Goal: Task Accomplishment & Management: Manage account settings

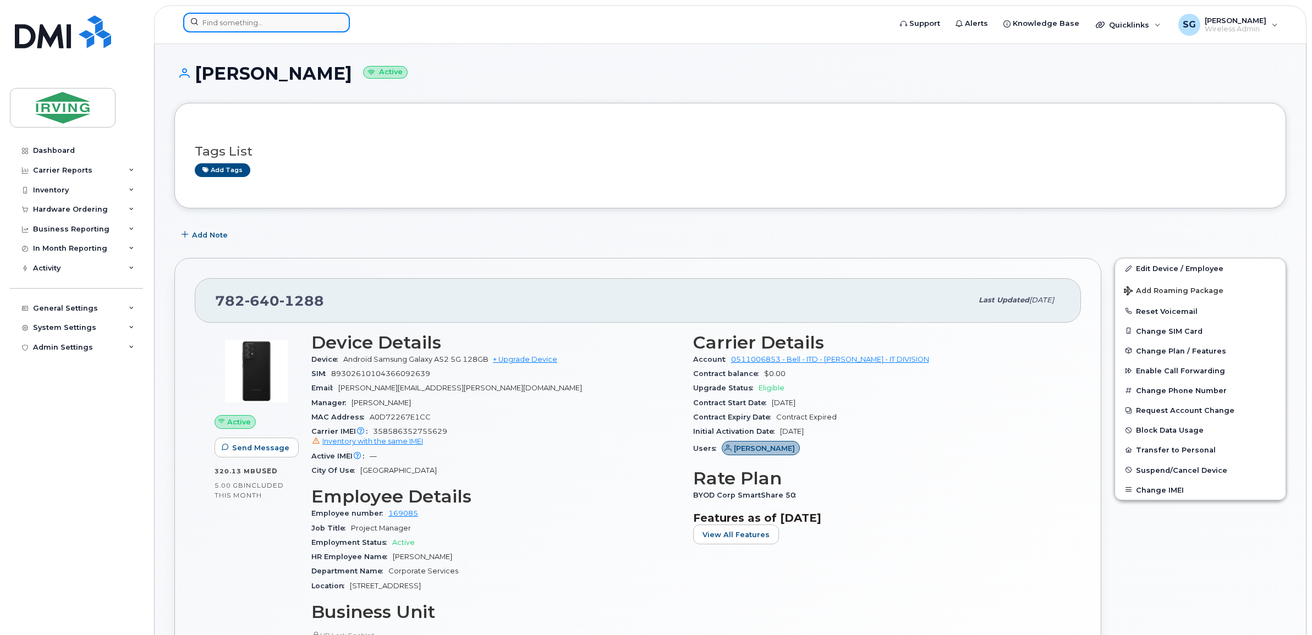
click at [224, 26] on input at bounding box center [266, 23] width 167 height 20
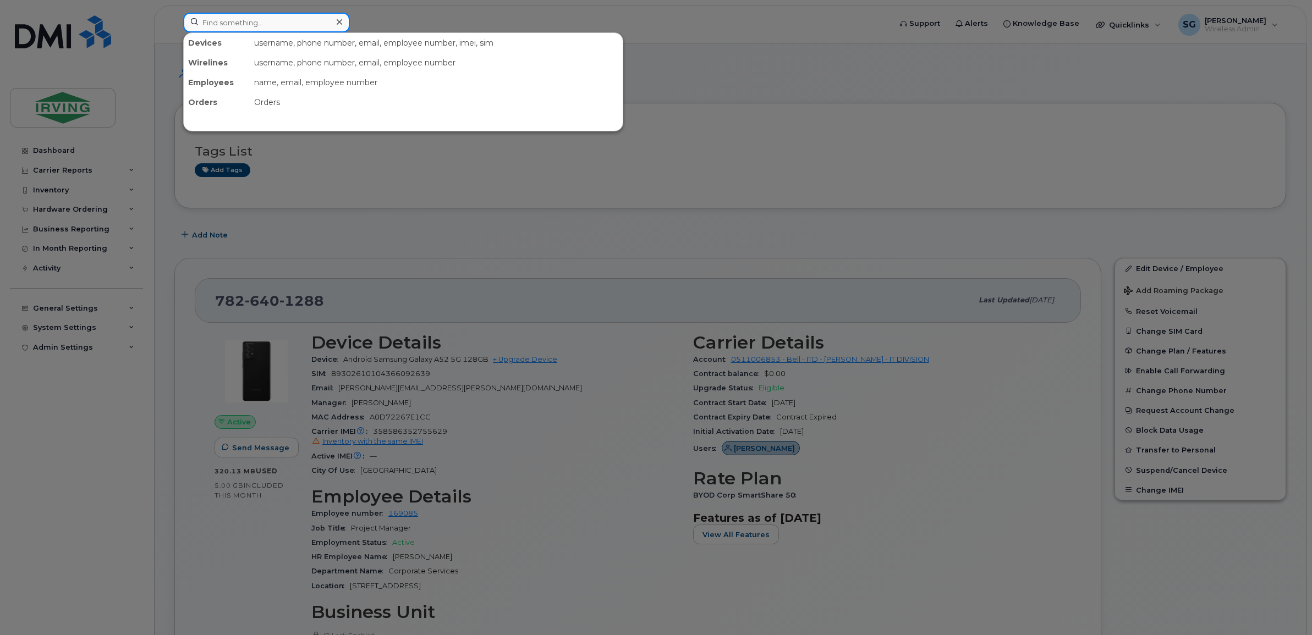
paste input "5063434160"
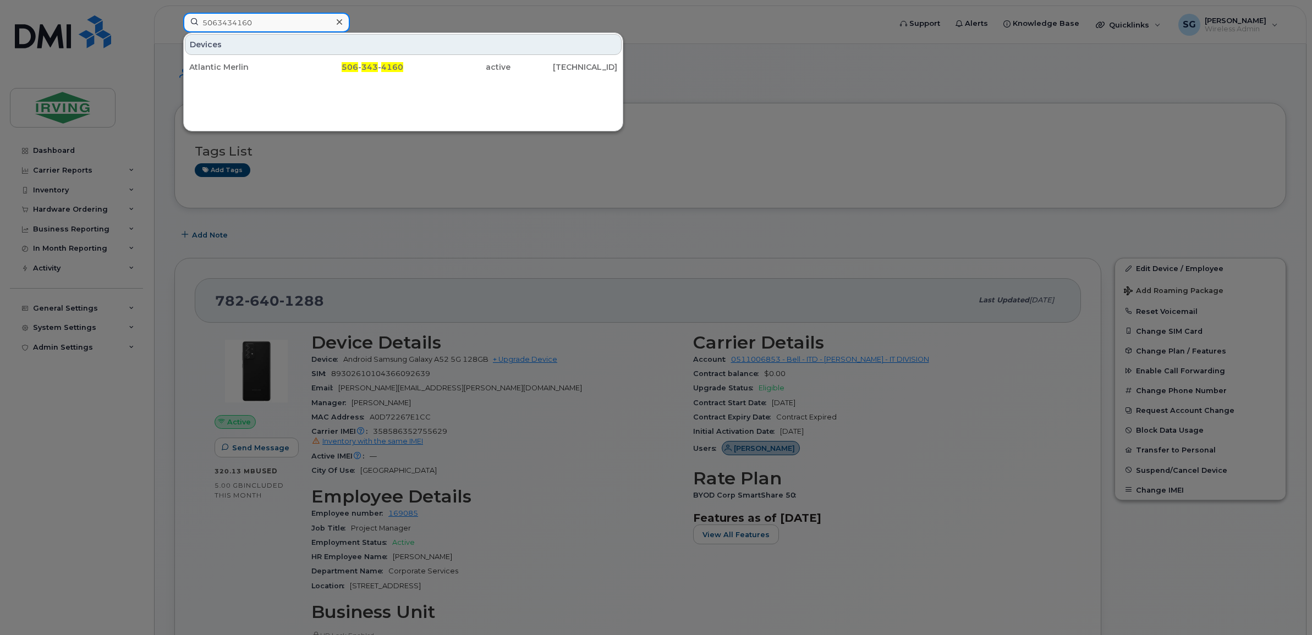
type input "5063434160"
click at [211, 70] on div "Atlantic Merlin" at bounding box center [242, 67] width 107 height 11
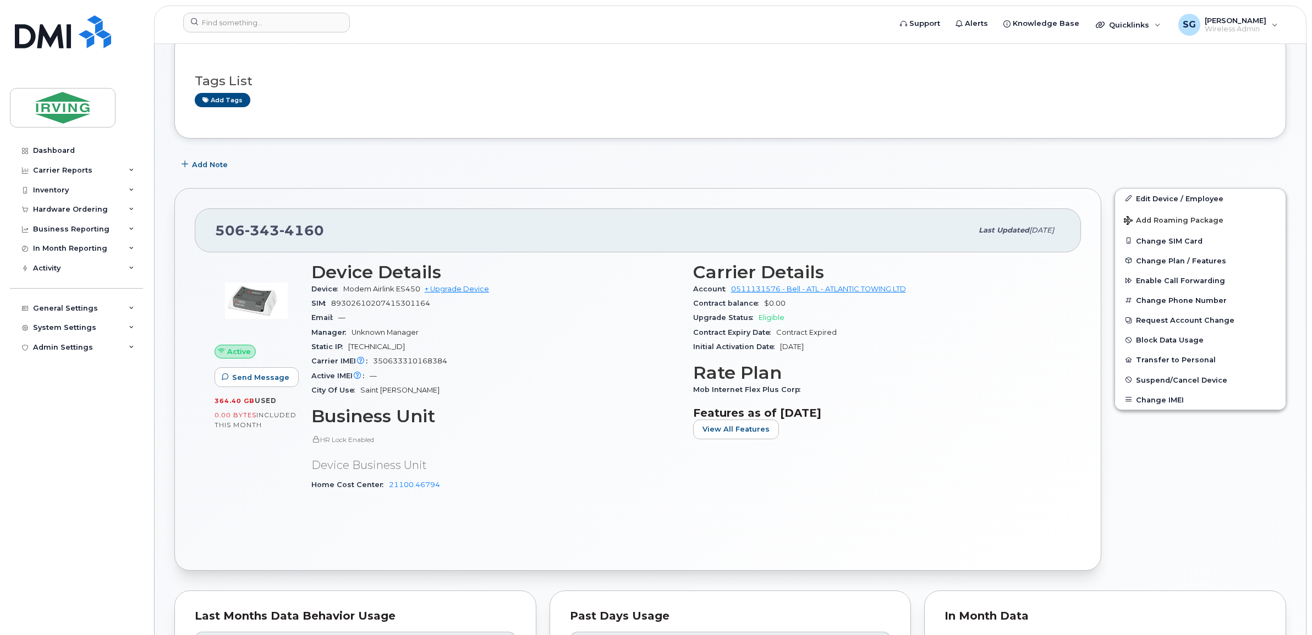
scroll to position [275, 0]
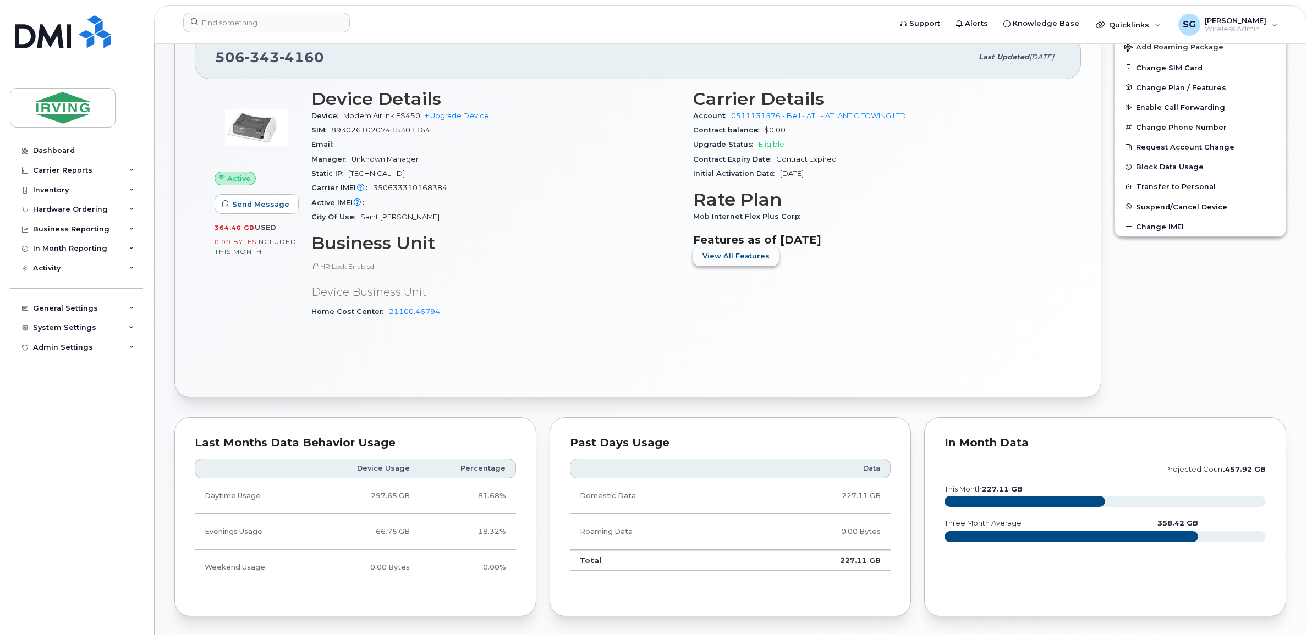
click at [724, 256] on span "View All Features" at bounding box center [735, 256] width 67 height 10
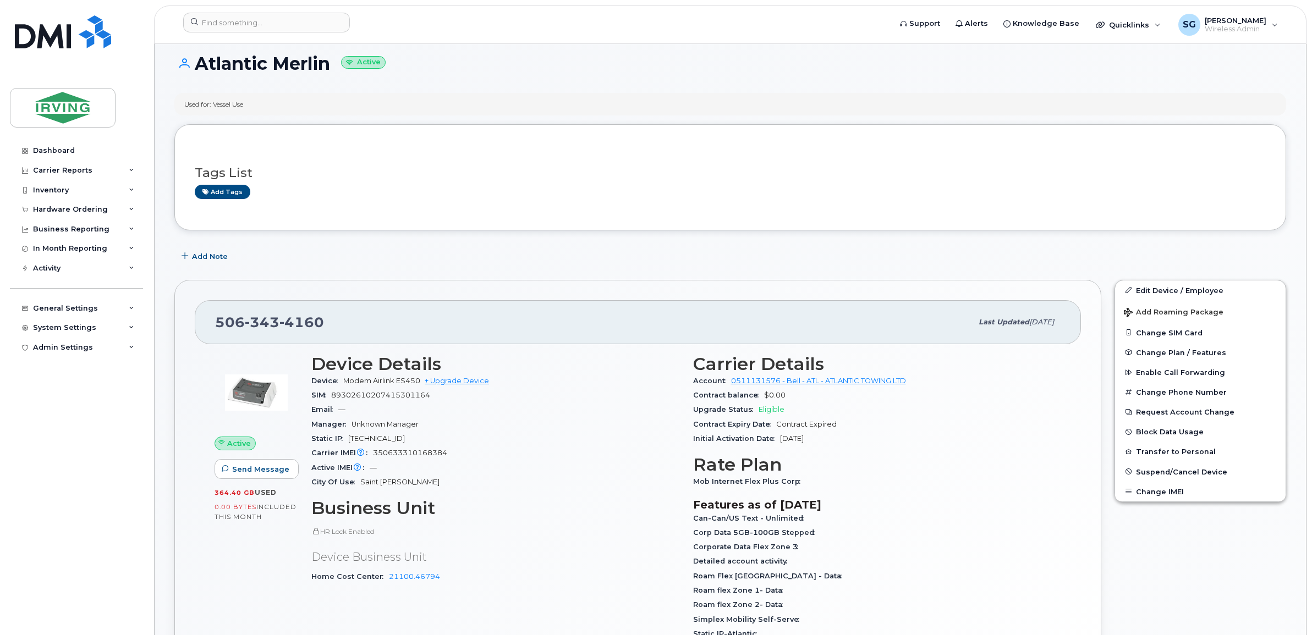
scroll to position [0, 0]
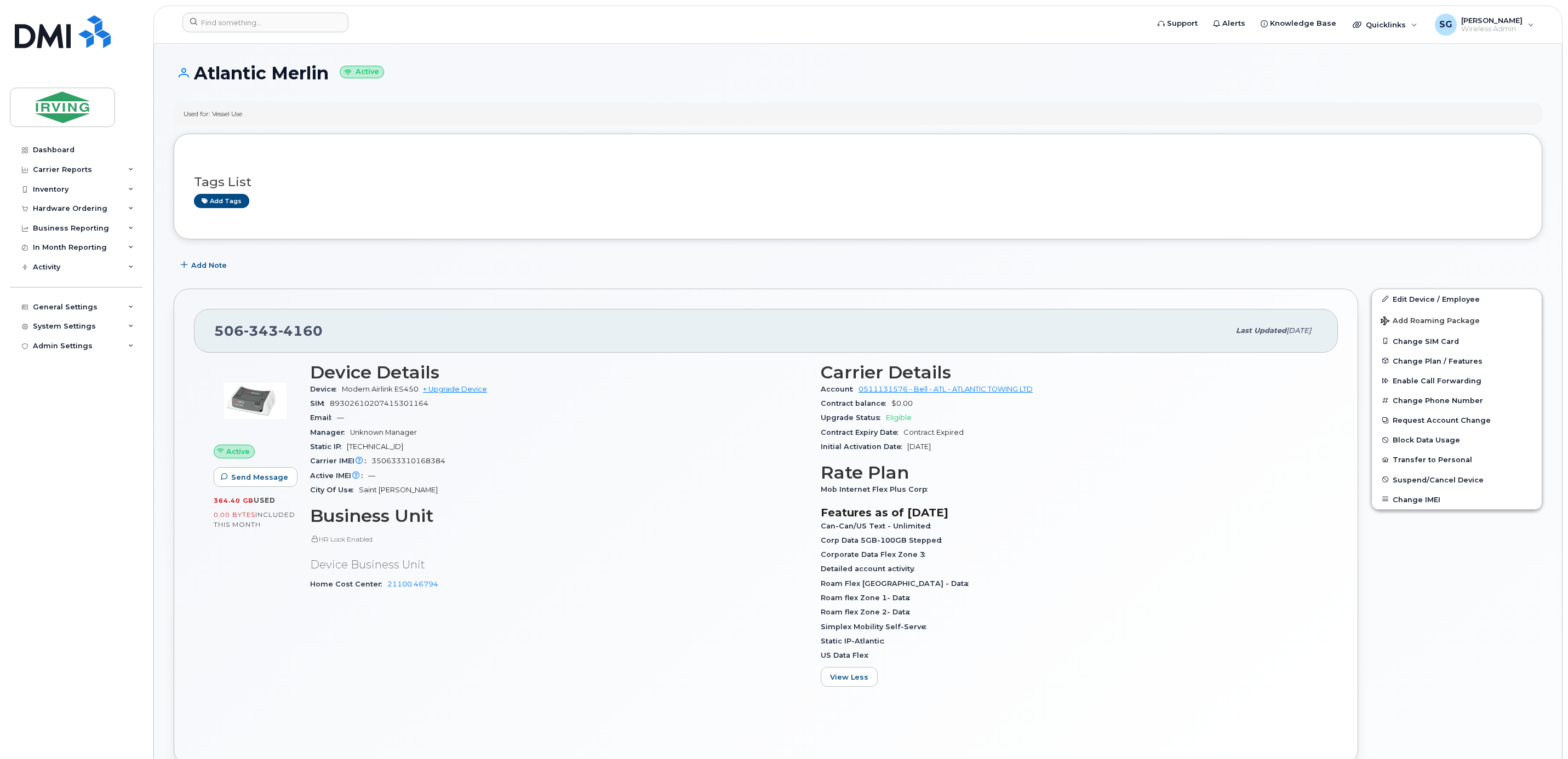
click at [1306, 632] on div "Edit Device / Employee Add Roaming Package Change SIM Card Change Plan / Featur…" at bounding box center [1456, 527] width 184 height 490
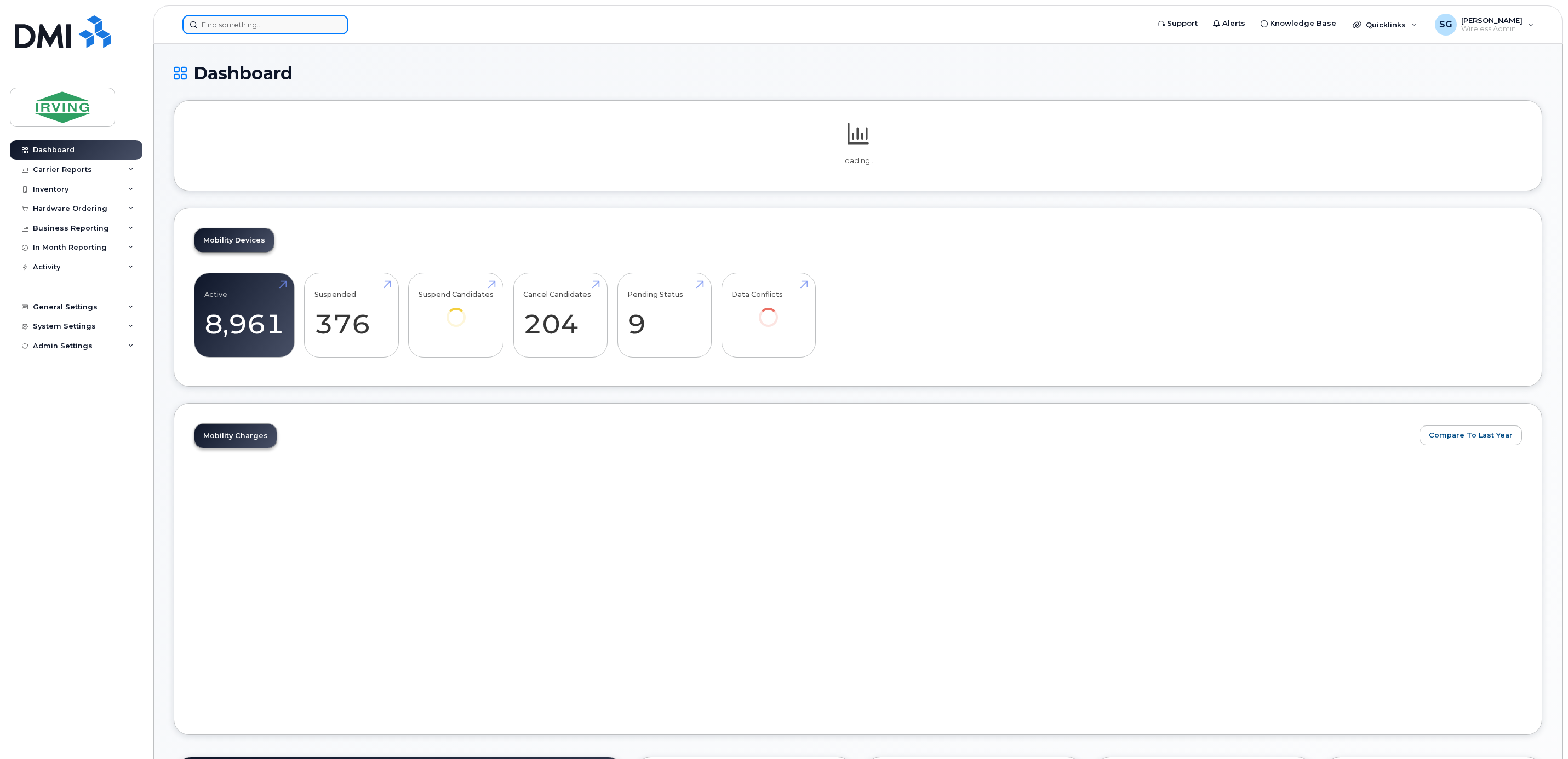
click at [260, 25] on input at bounding box center [265, 25] width 166 height 20
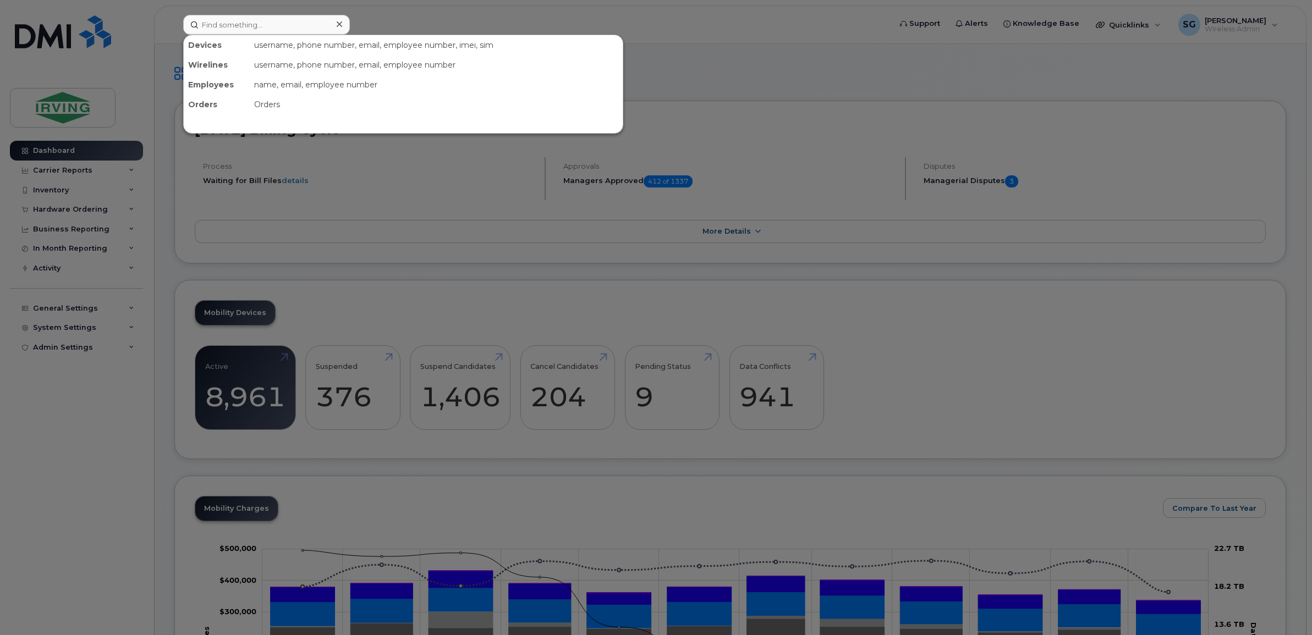
click at [1013, 376] on div at bounding box center [656, 317] width 1312 height 635
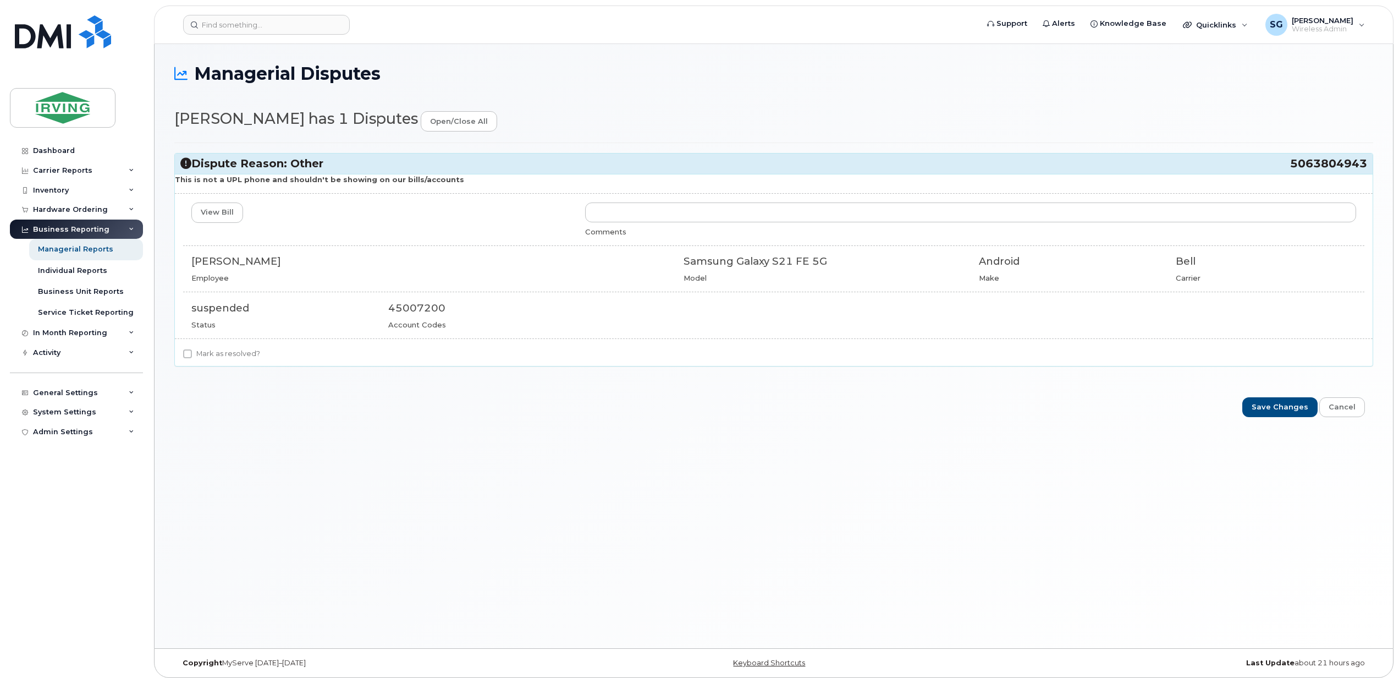
click at [769, 507] on div "Managerial Disputes [PERSON_NAME] has 1 Disputes open/close all Dispute Reason:…" at bounding box center [774, 346] width 1239 height 604
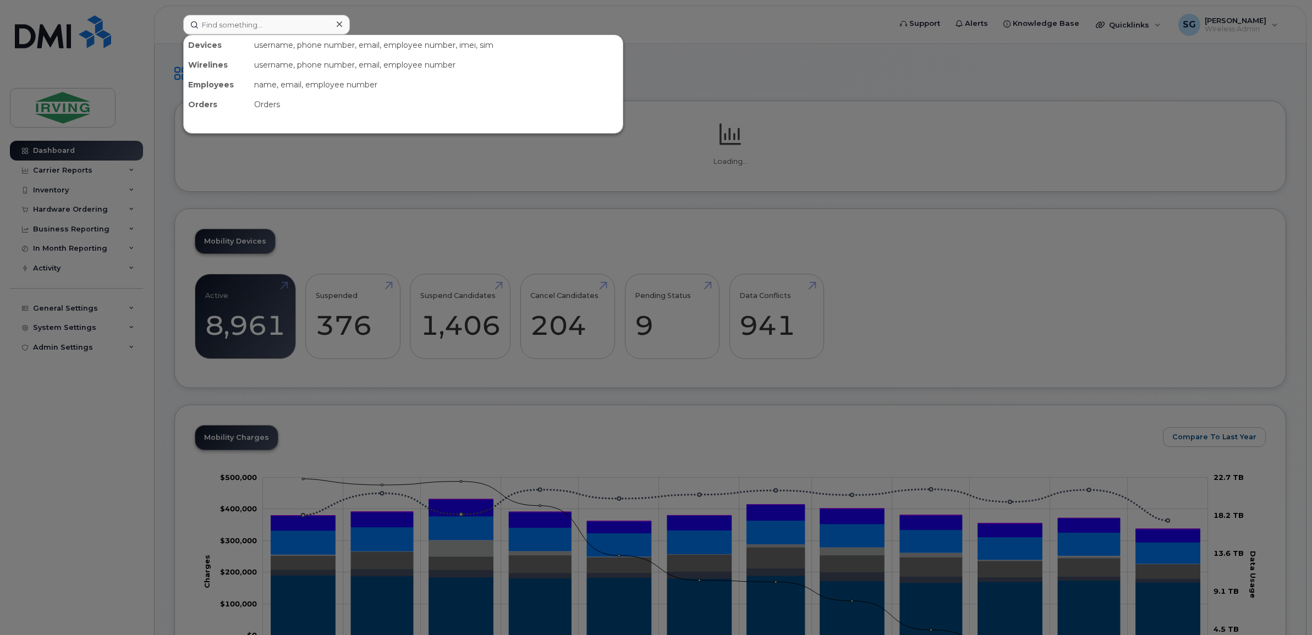
click at [248, 32] on input at bounding box center [266, 25] width 167 height 20
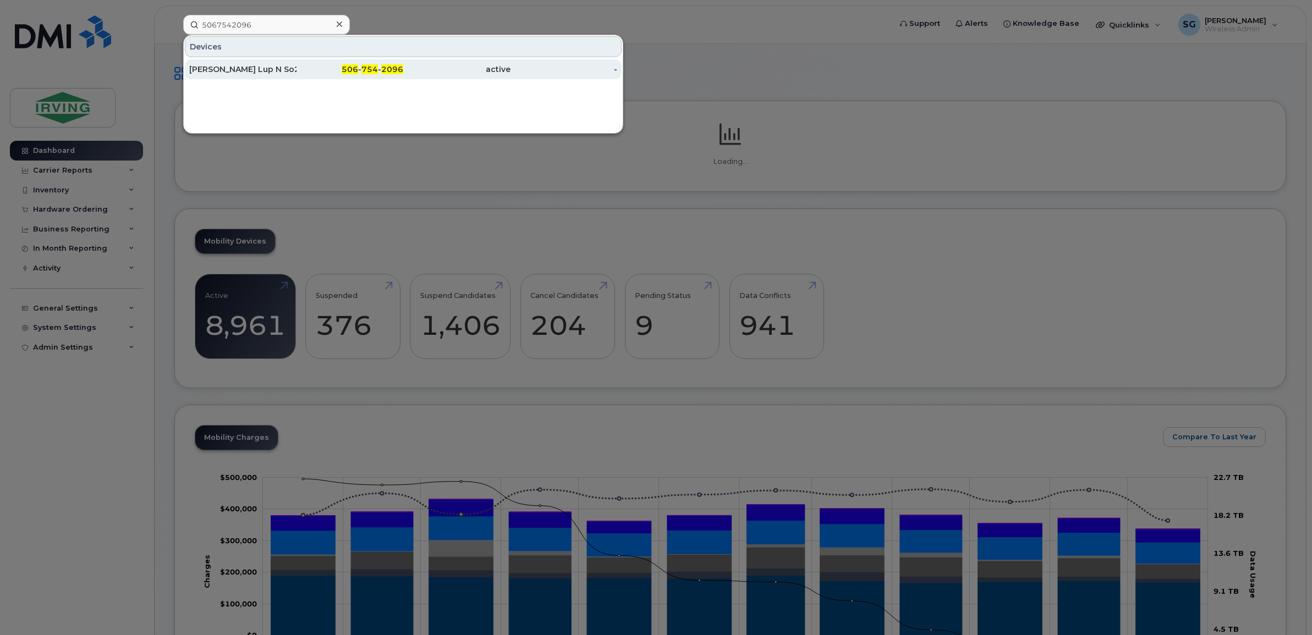
type input "5067542096"
click at [253, 65] on div "[PERSON_NAME] Lup N So2 Station" at bounding box center [242, 69] width 107 height 11
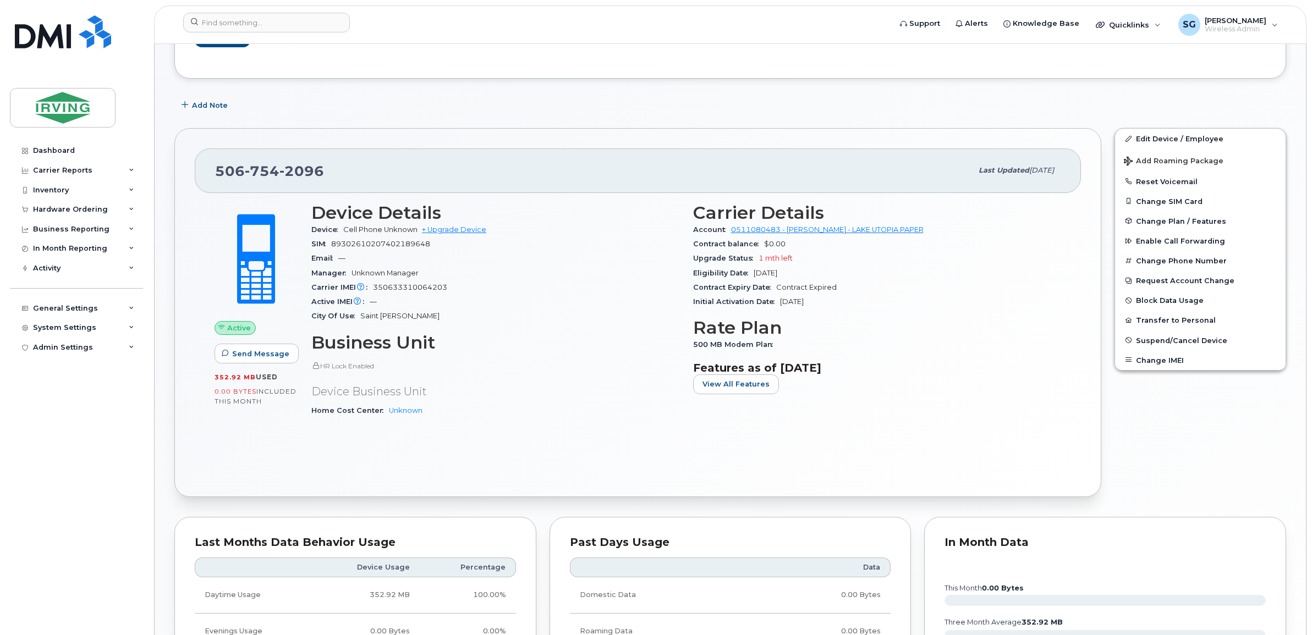
scroll to position [206, 0]
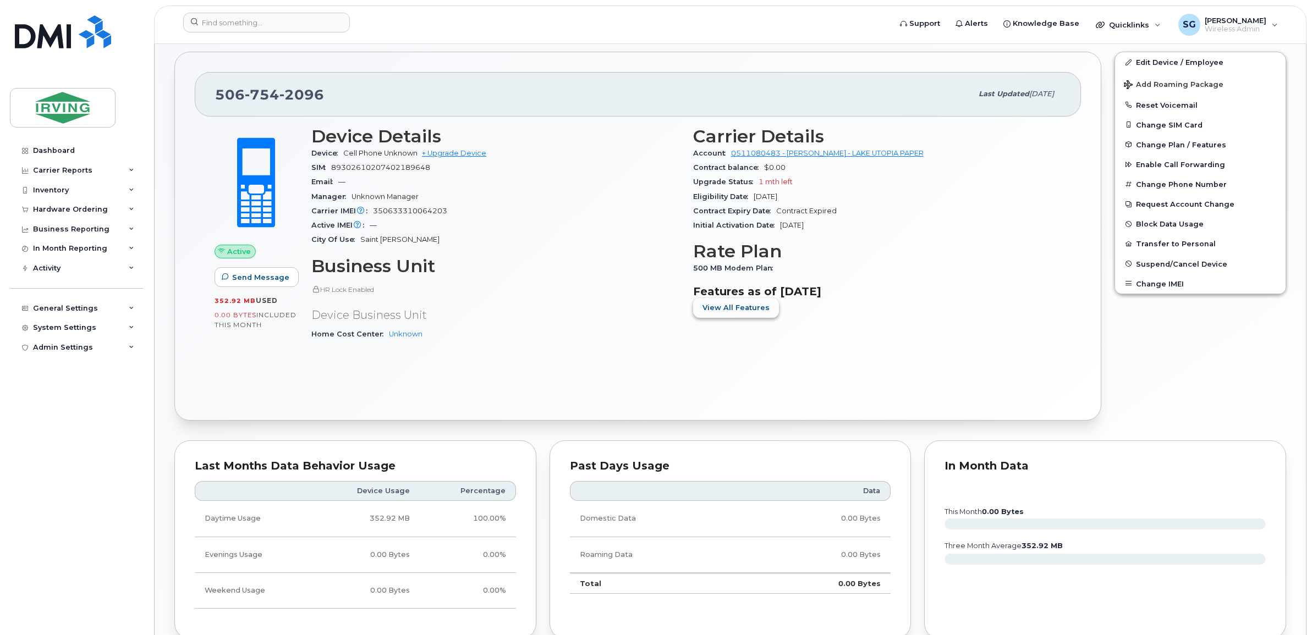
click at [750, 315] on button "View All Features" at bounding box center [736, 308] width 86 height 20
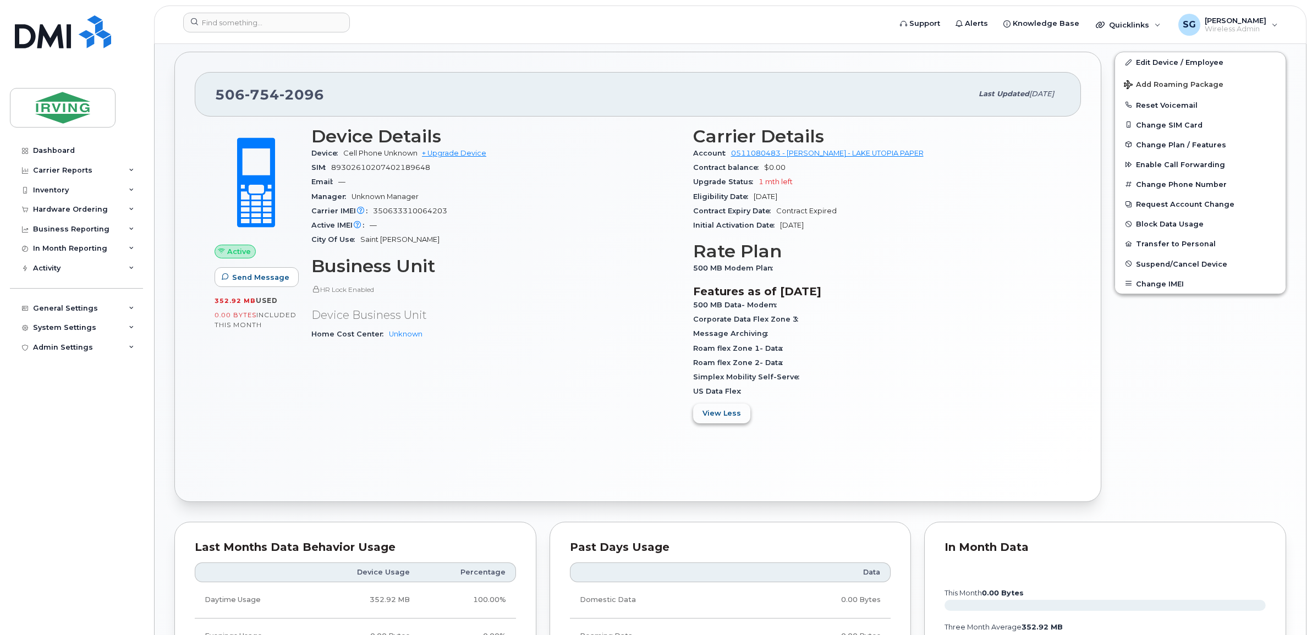
click at [733, 413] on span "View Less" at bounding box center [721, 413] width 39 height 10
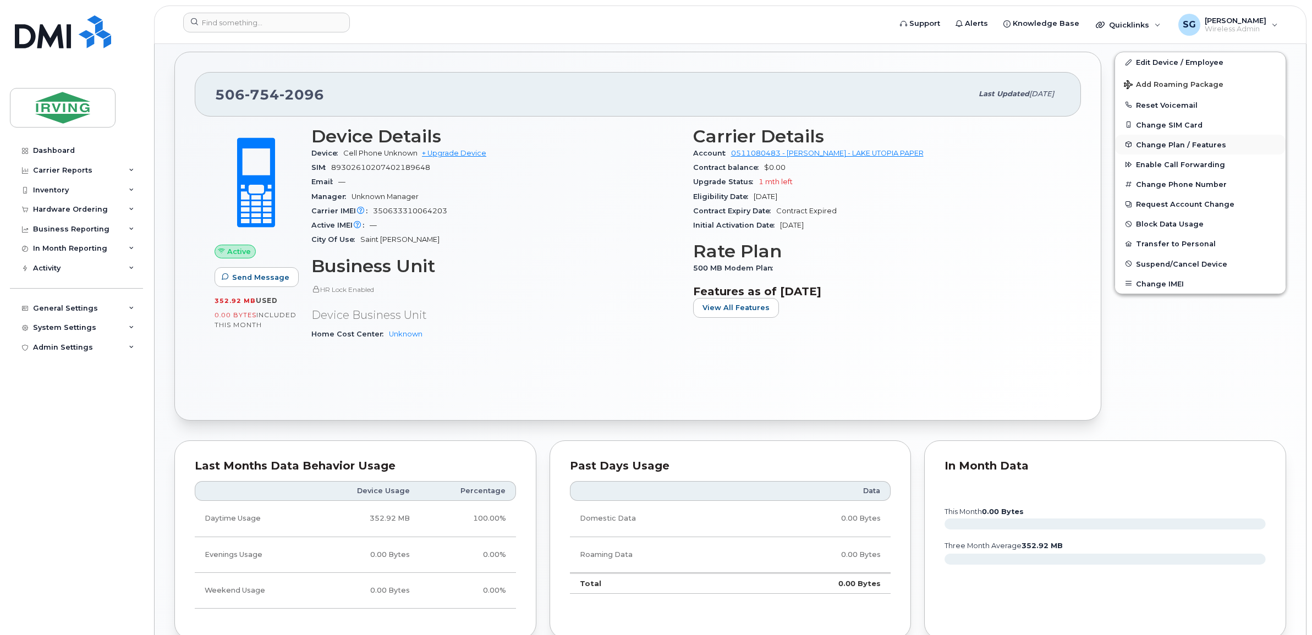
click at [1162, 146] on span "Change Plan / Features" at bounding box center [1181, 144] width 90 height 8
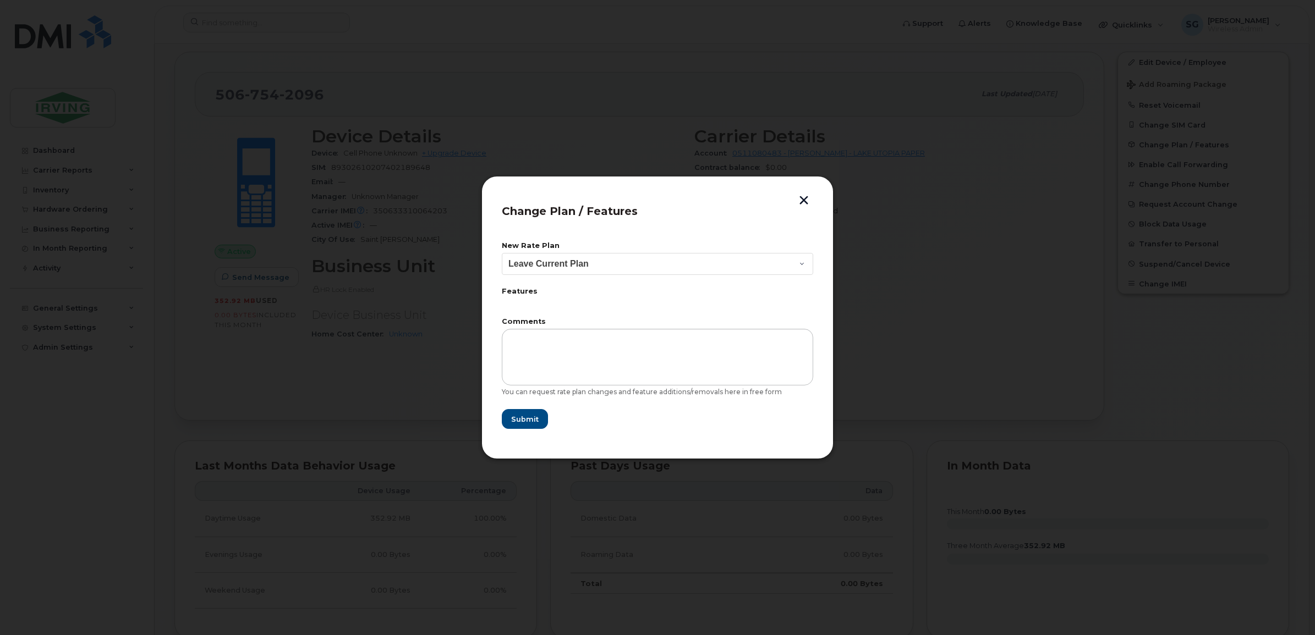
click at [805, 204] on button "button" at bounding box center [803, 202] width 17 height 12
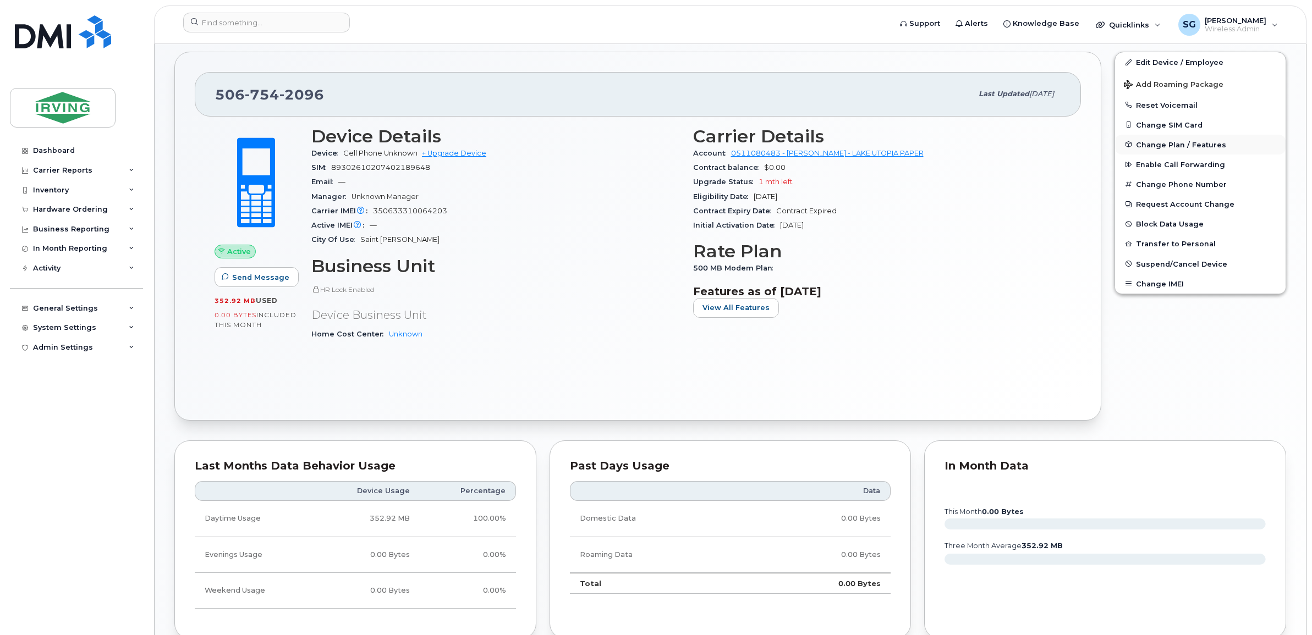
click at [1159, 145] on span "Change Plan / Features" at bounding box center [1181, 144] width 90 height 8
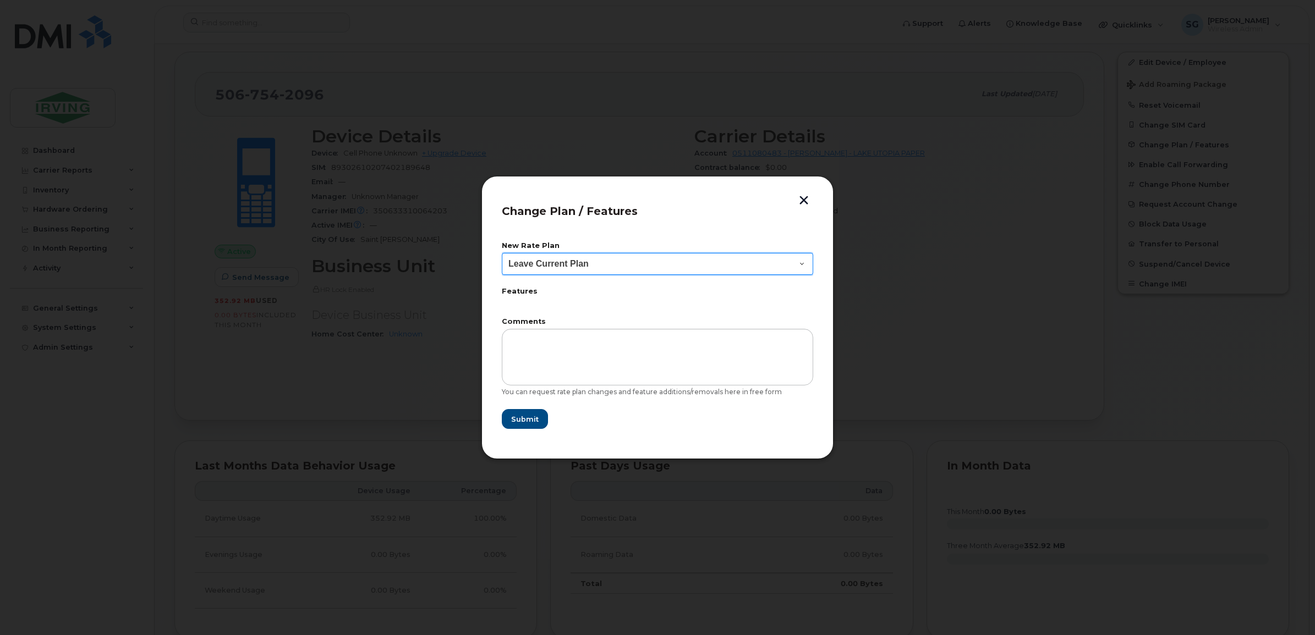
click at [756, 268] on select "Leave Current Plan BYOD Corp Smartshare 25 Corp SmartShare 65 Corp Smartshare 3…" at bounding box center [657, 264] width 311 height 22
click at [829, 366] on div "Change Plan / Features New Rate Plan Leave Current Plan BYOD Corp Smartshare 25…" at bounding box center [657, 318] width 352 height 284
click at [800, 200] on button "button" at bounding box center [803, 202] width 17 height 12
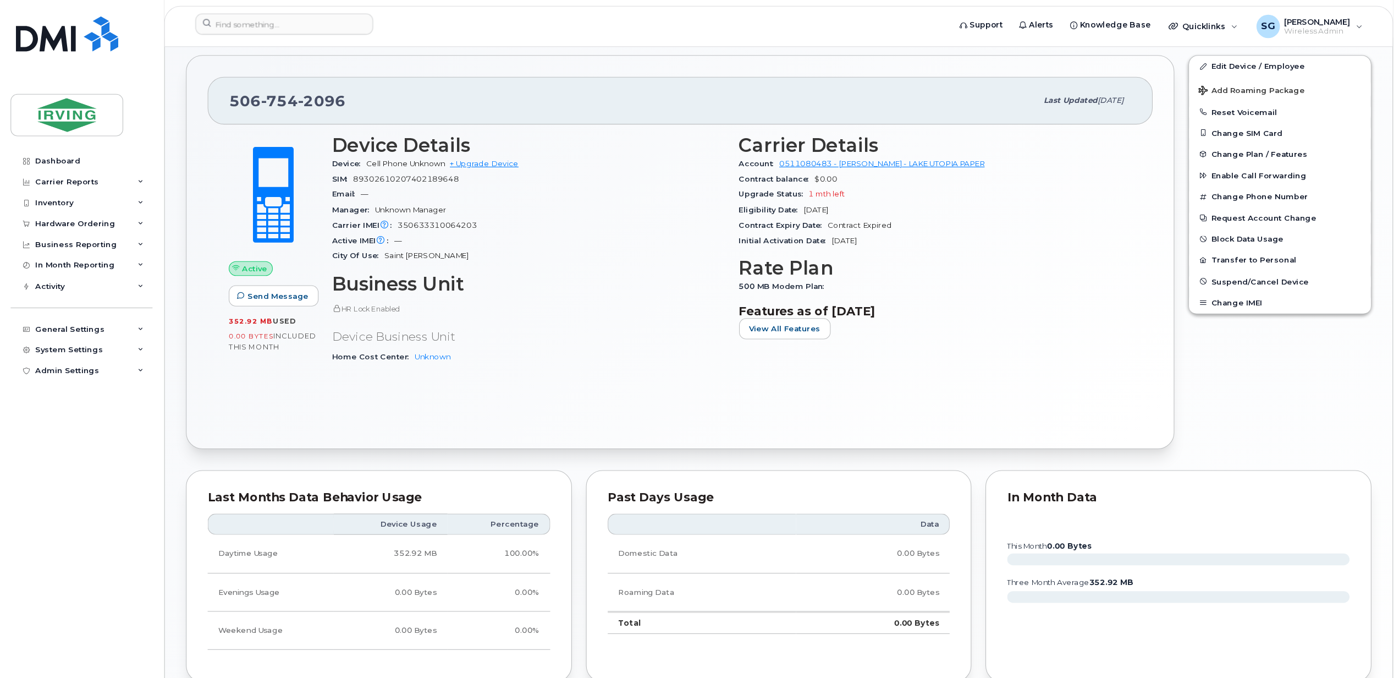
scroll to position [206, 0]
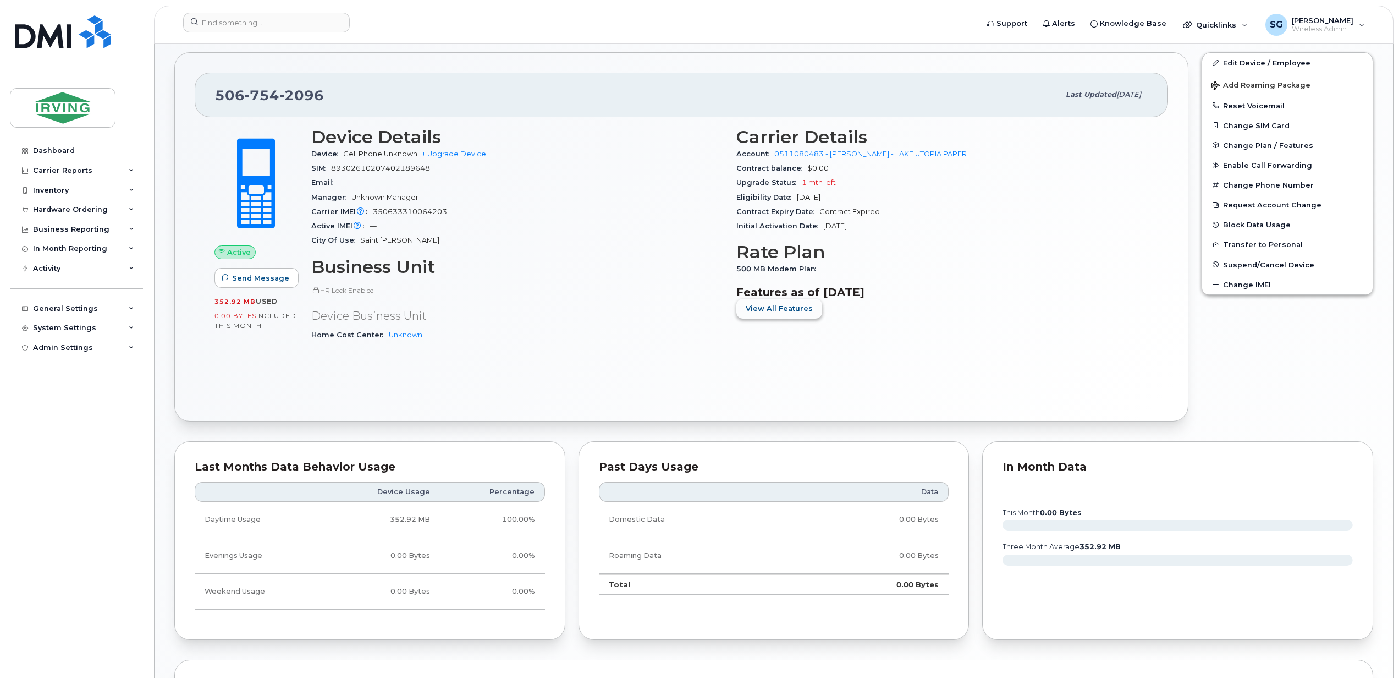
click at [801, 311] on span "View All Features" at bounding box center [779, 308] width 67 height 10
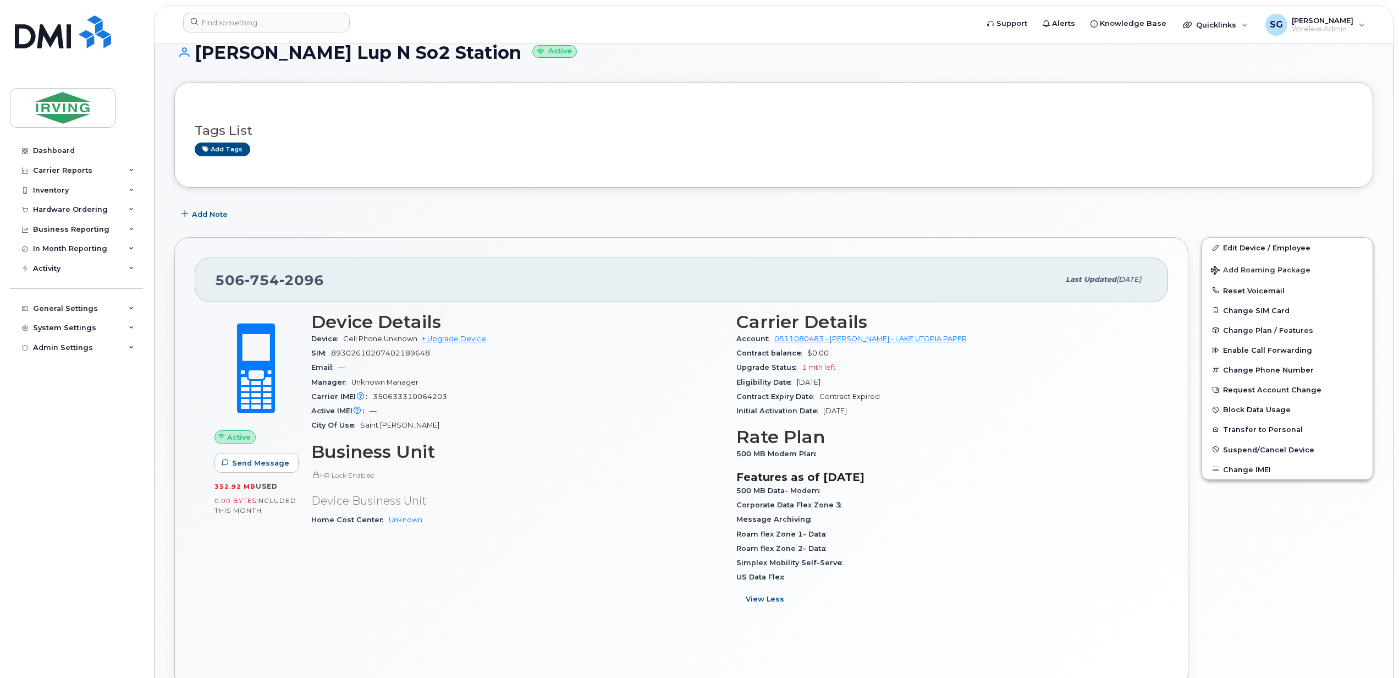
scroll to position [0, 0]
